Goal: Task Accomplishment & Management: Use online tool/utility

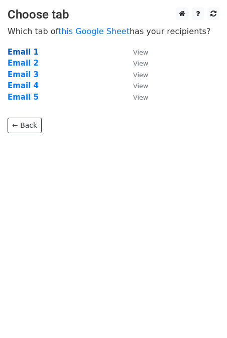
click at [13, 52] on strong "Email 1" at bounding box center [23, 52] width 31 height 9
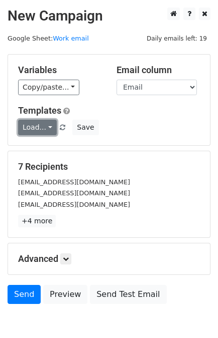
click at [31, 125] on link "Load..." at bounding box center [37, 128] width 39 height 16
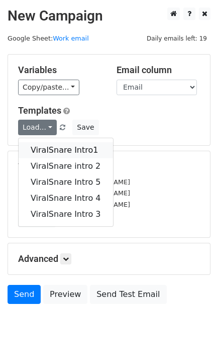
click at [52, 147] on link "ViralSnare Intro1" at bounding box center [66, 150] width 94 height 16
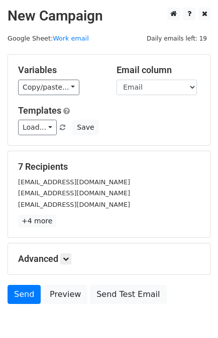
scroll to position [49, 0]
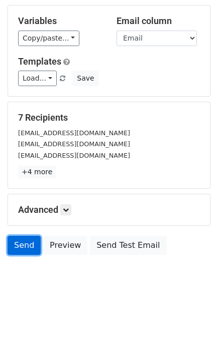
click at [19, 248] on link "Send" at bounding box center [24, 245] width 33 height 19
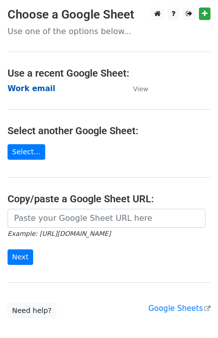
click at [23, 92] on strong "Work email" at bounding box center [32, 88] width 48 height 9
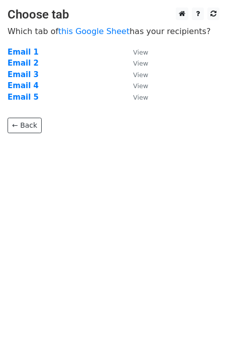
click at [20, 64] on strong "Email 2" at bounding box center [23, 63] width 31 height 9
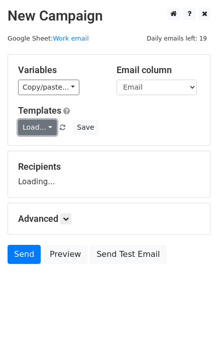
click at [29, 132] on link "Load..." at bounding box center [37, 128] width 39 height 16
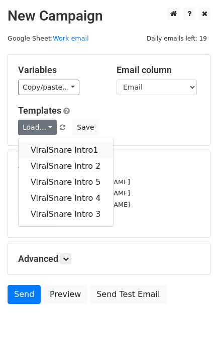
click at [52, 153] on link "ViralSnare Intro1" at bounding box center [66, 150] width 94 height 16
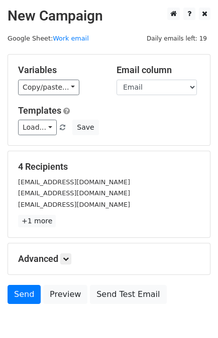
scroll to position [49, 0]
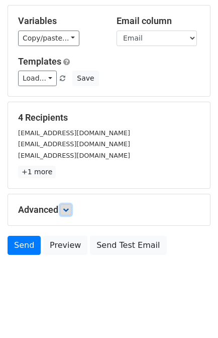
click at [69, 207] on icon at bounding box center [66, 210] width 6 height 6
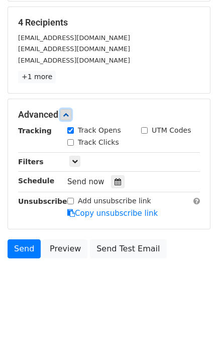
scroll to position [145, 0]
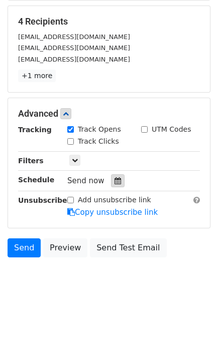
click at [114, 174] on div at bounding box center [118, 180] width 14 height 13
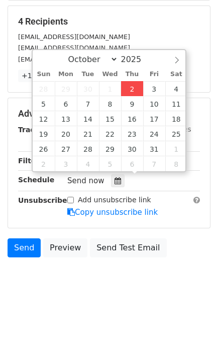
type input "[DATE] 12:44"
type input "44"
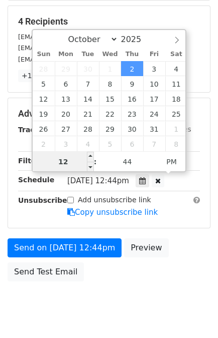
scroll to position [138, 0]
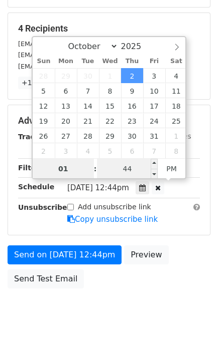
type input "01"
type input "[DATE] 13:44"
click at [131, 167] on input "44" at bounding box center [127, 169] width 61 height 20
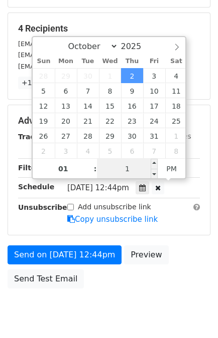
type input "10"
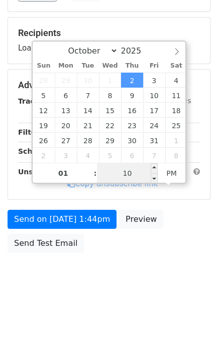
scroll to position [130, 0]
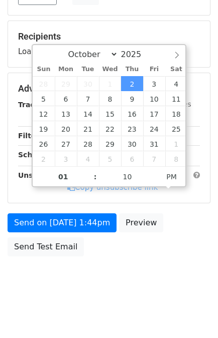
type input "[DATE] 13:10"
click at [183, 255] on div "Send on [DATE] 1:44pm Preview Send Test Email" at bounding box center [109, 238] width 218 height 48
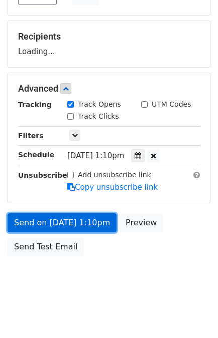
click at [57, 222] on link "Send on [DATE] 1:10pm" at bounding box center [62, 223] width 109 height 19
